Goal: Task Accomplishment & Management: Complete application form

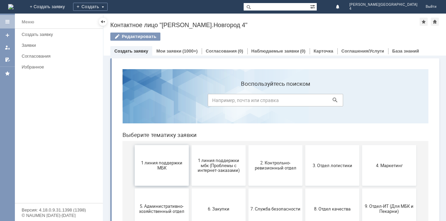
click at [155, 161] on span "1 линия поддержки МБК" at bounding box center [162, 165] width 50 height 10
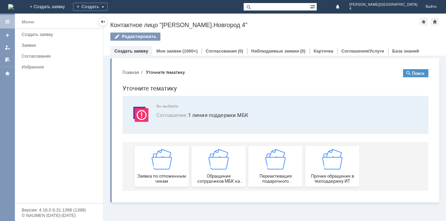
click at [155, 161] on div "Заявка по отложенным чекам" at bounding box center [162, 166] width 50 height 35
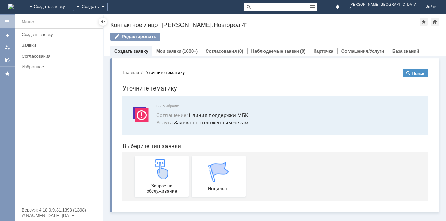
click at [155, 161] on img at bounding box center [162, 169] width 20 height 20
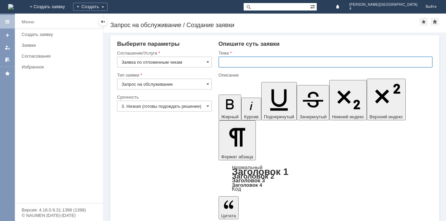
click at [254, 64] on input "text" at bounding box center [326, 62] width 214 height 11
type input "отложенный чек"
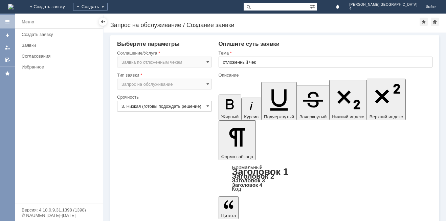
click at [224, 158] on body "Идет загрузка, пожалуйста, подождите. На домашнюю + Создать заявку Создать Н.Но…" at bounding box center [223, 110] width 446 height 221
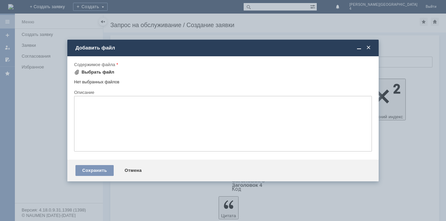
click at [76, 71] on span at bounding box center [76, 71] width 5 height 5
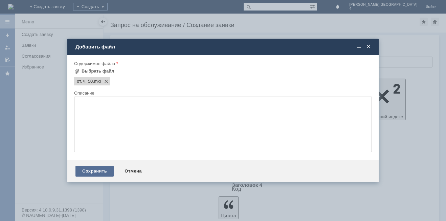
click at [92, 172] on div "Сохранить" at bounding box center [94, 171] width 38 height 11
